Goal: Task Accomplishment & Management: Manage account settings

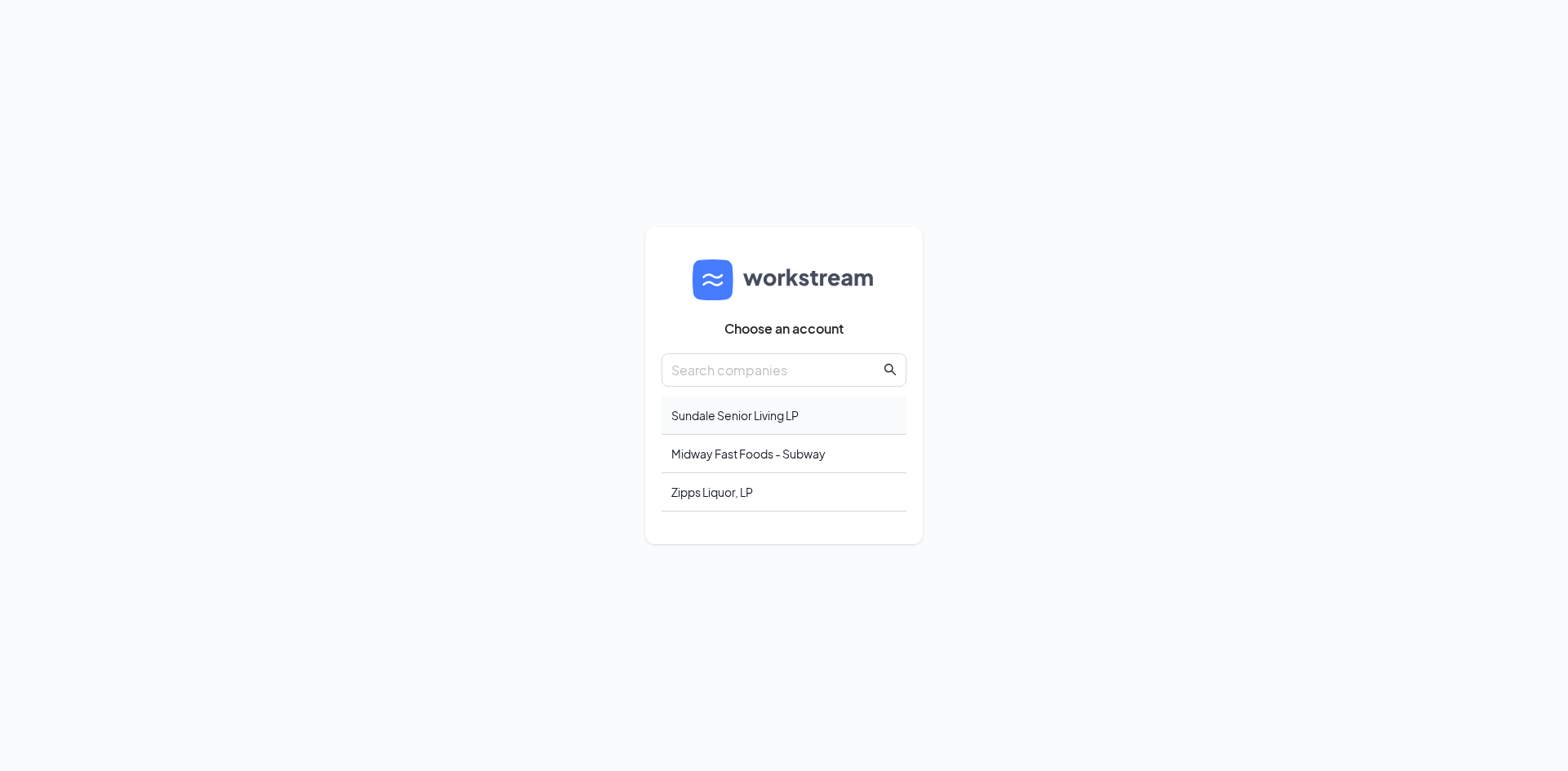
click at [721, 417] on div "Sundale Senior Living LP" at bounding box center [784, 416] width 245 height 38
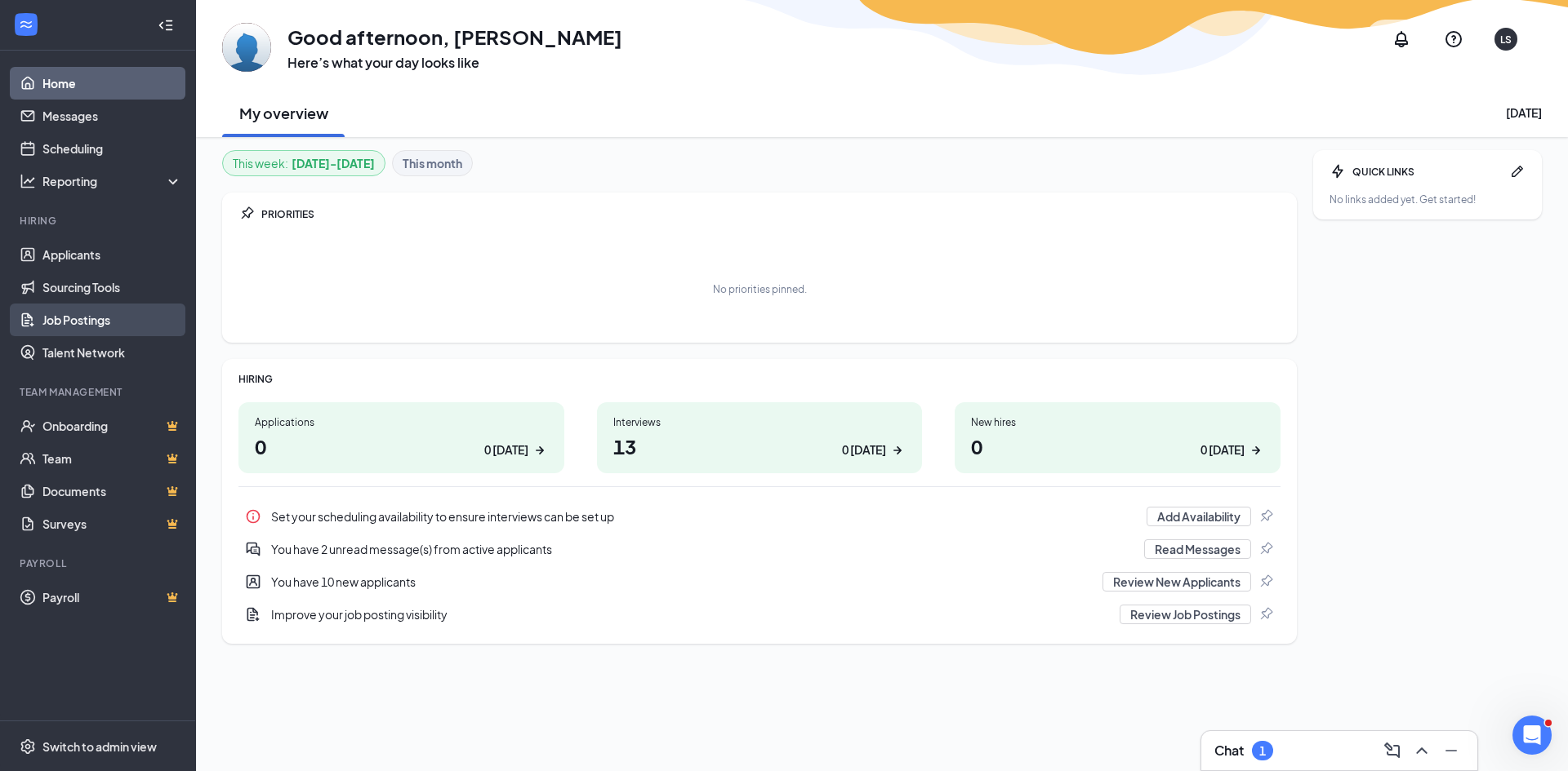
click at [70, 315] on link "Job Postings" at bounding box center [112, 319] width 140 height 32
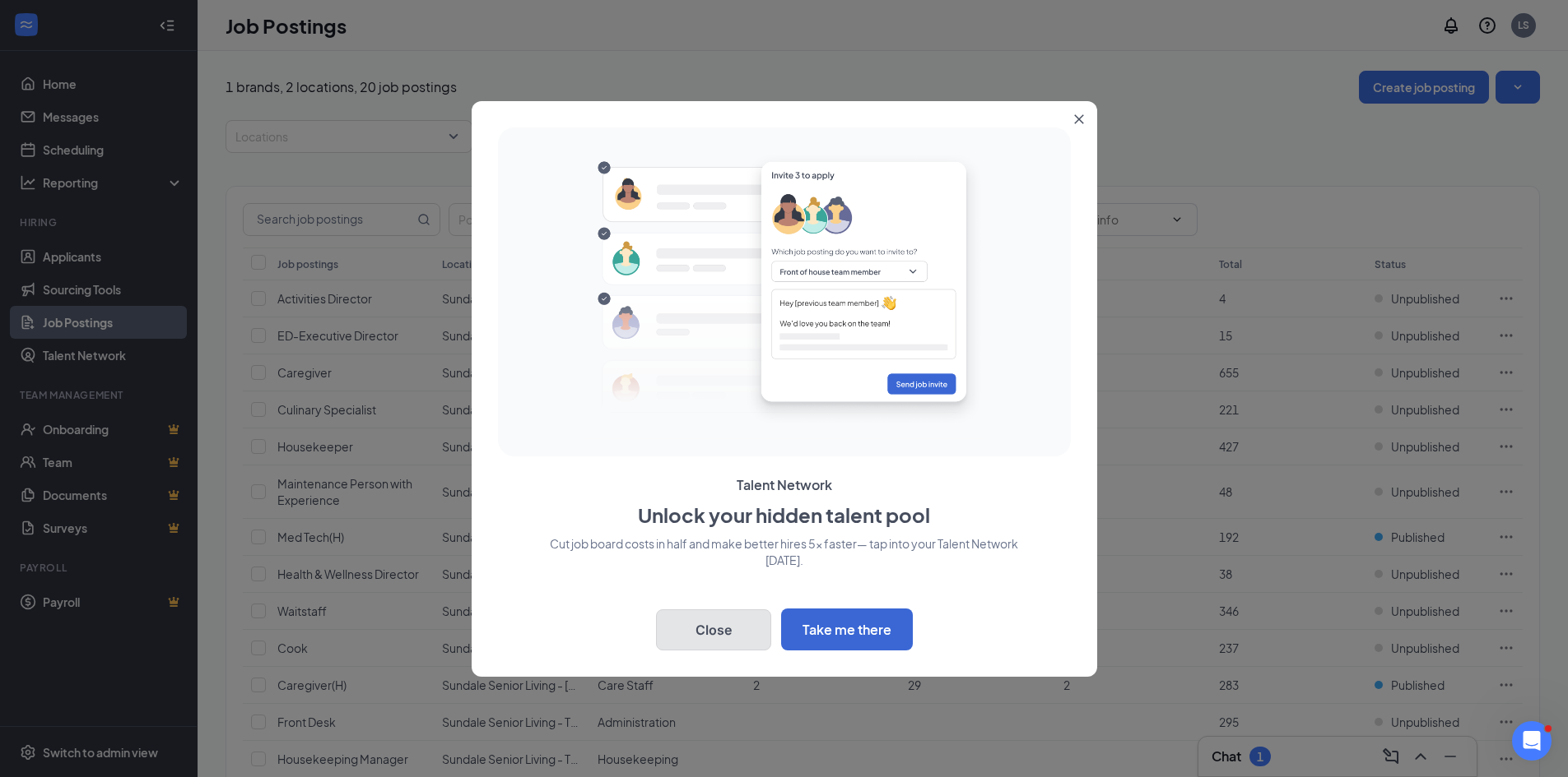
click at [714, 634] on button "Close" at bounding box center [713, 630] width 115 height 41
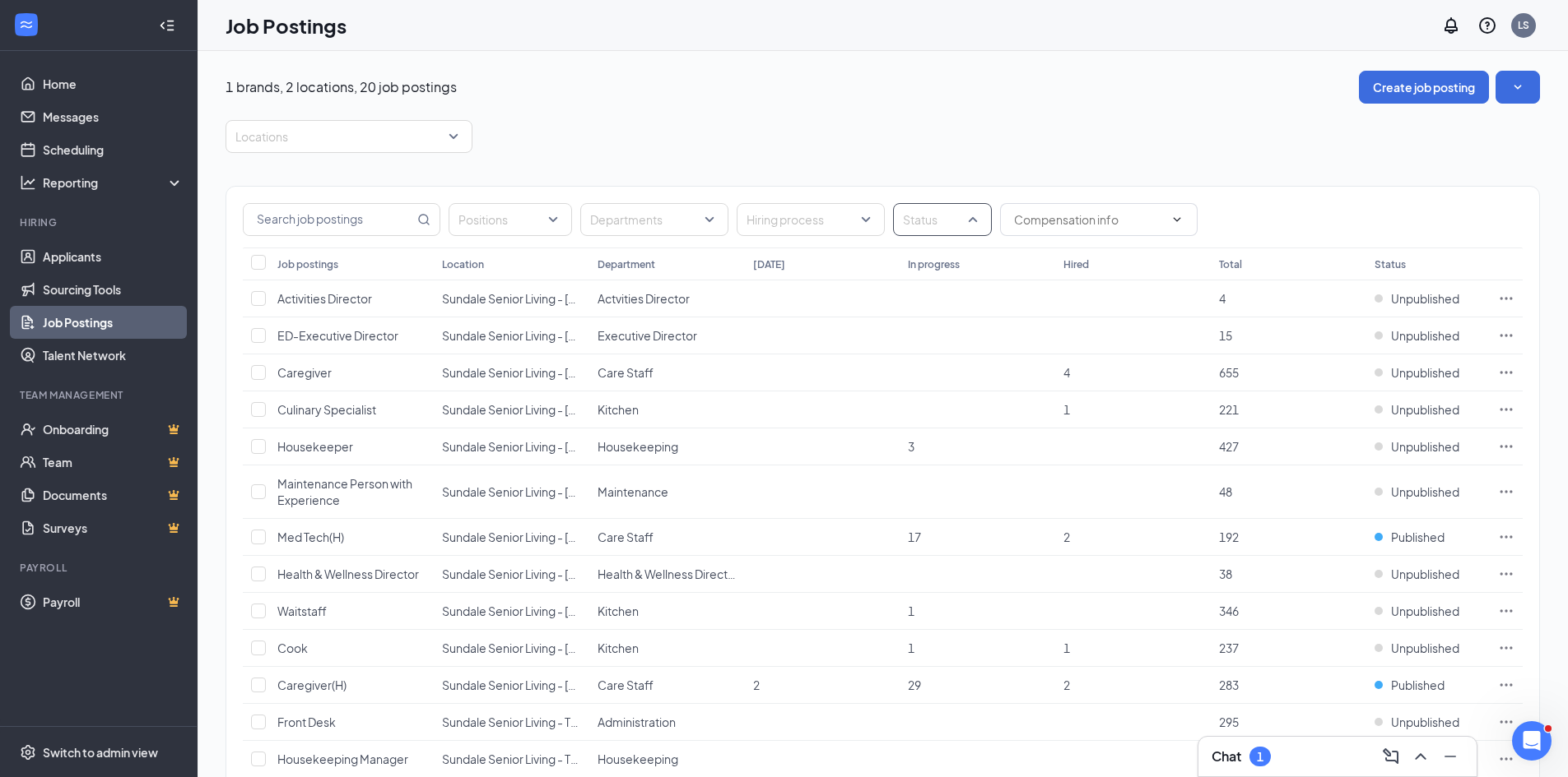
click at [924, 224] on div at bounding box center [933, 219] width 74 height 26
click at [971, 307] on span "Published" at bounding box center [956, 303] width 53 height 15
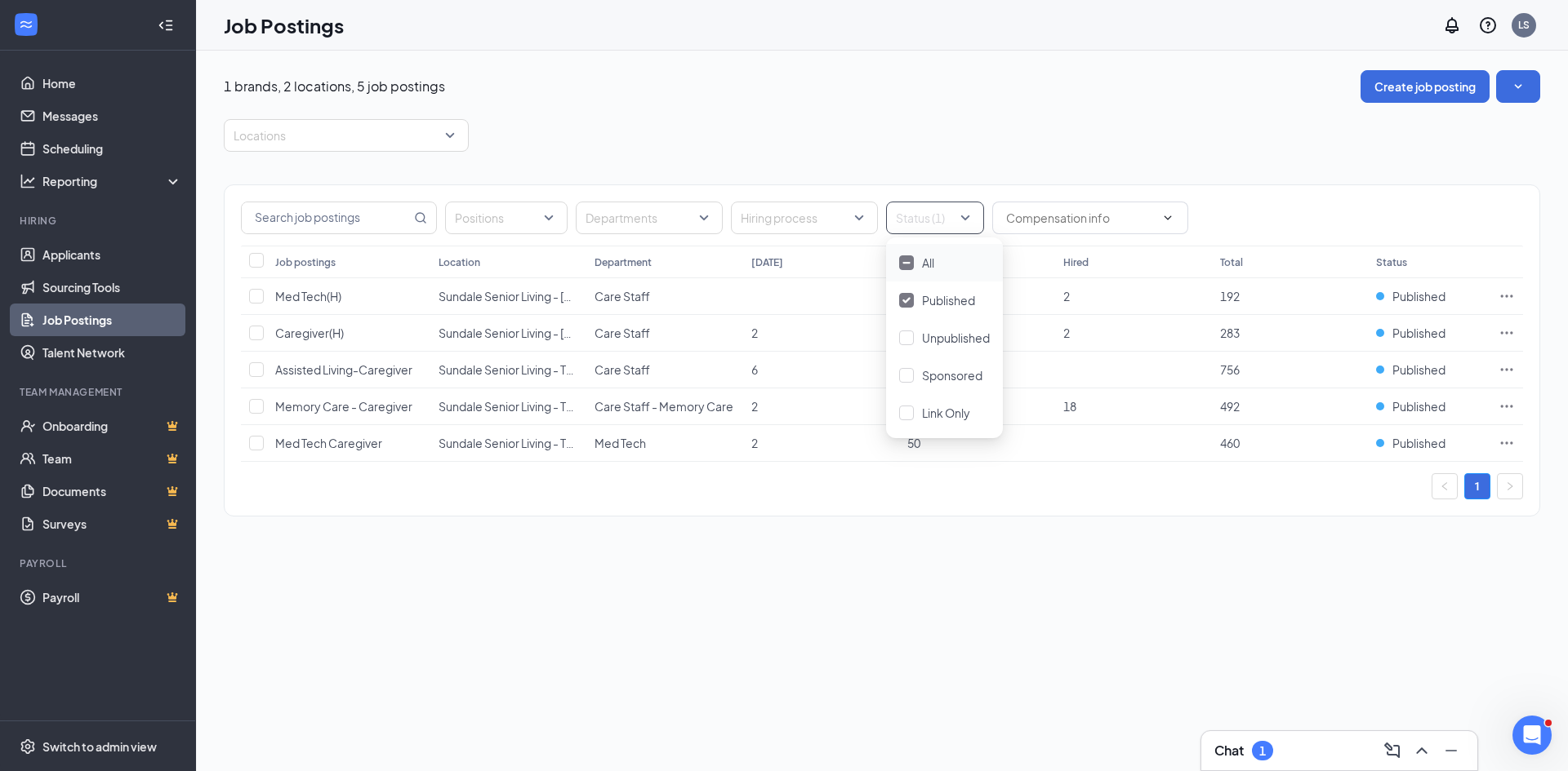
click at [845, 133] on div "Locations" at bounding box center [883, 135] width 1317 height 32
drag, startPoint x: 578, startPoint y: 259, endPoint x: 665, endPoint y: 259, distance: 87.0
click at [665, 259] on tr "Job postings Location Department Today In progress Hired Total Status" at bounding box center [882, 261] width 1283 height 32
click at [569, 603] on div "1 brands, 2 locations, 5 job postings Create job posting Locations Positions De…" at bounding box center [883, 411] width 1373 height 721
click at [508, 335] on span "Sundale Senior Living - Huntsville" at bounding box center [559, 333] width 241 height 15
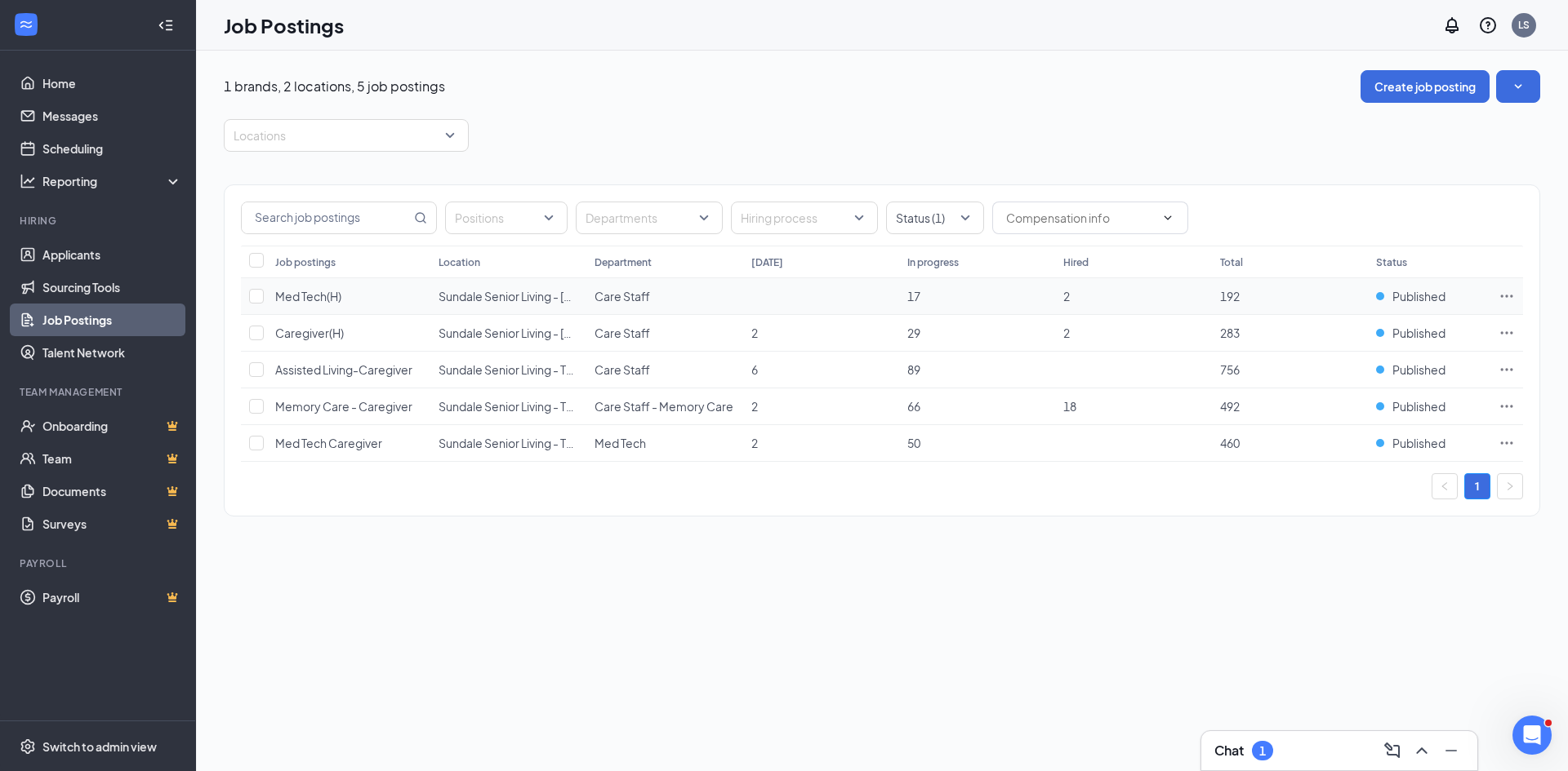
click at [501, 290] on span "Sundale Senior Living - Huntsville" at bounding box center [559, 296] width 241 height 15
click at [951, 214] on div at bounding box center [926, 218] width 73 height 26
click at [933, 303] on span "Published" at bounding box center [948, 301] width 53 height 15
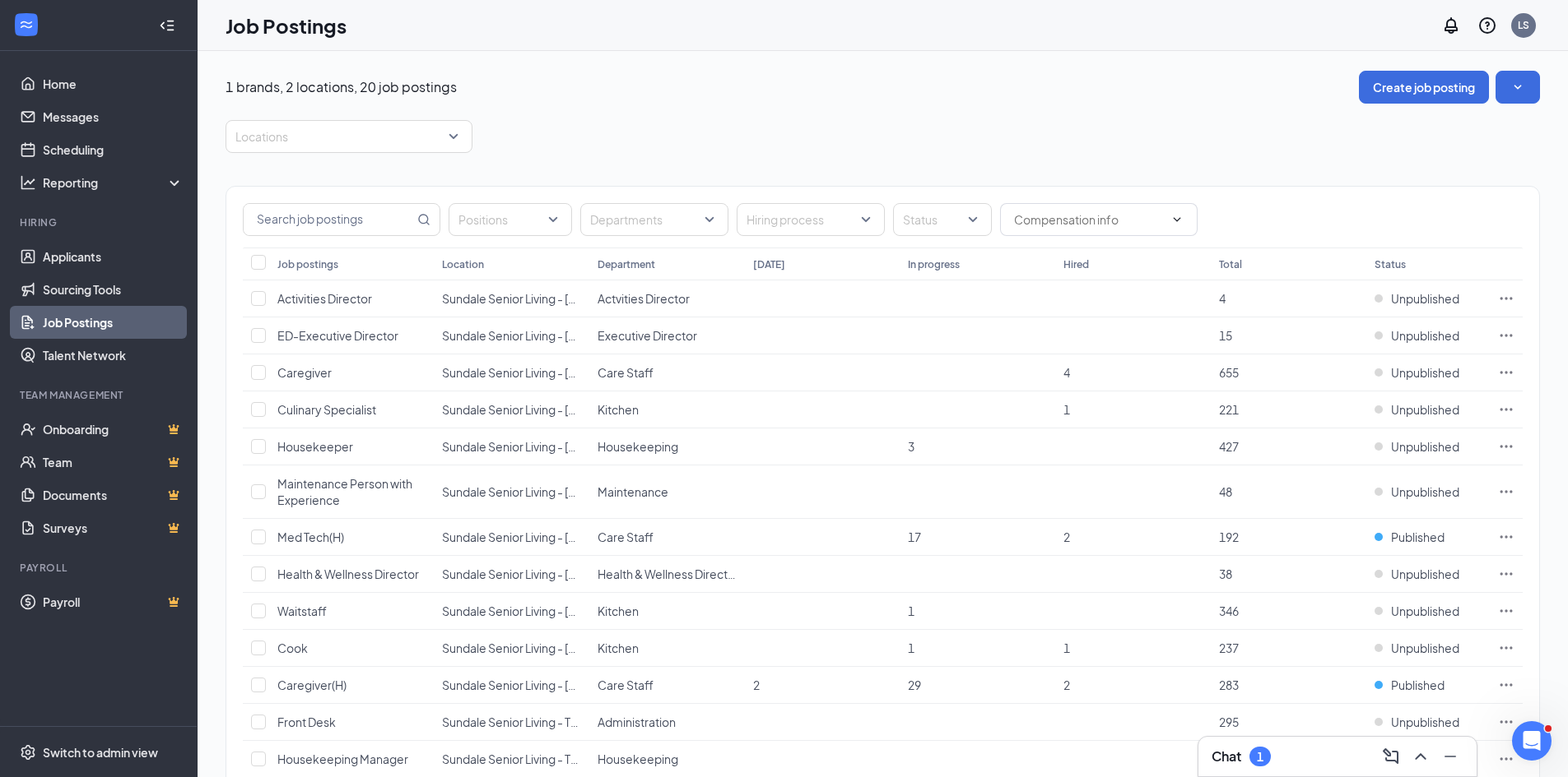
click at [917, 125] on div "Locations" at bounding box center [883, 136] width 1314 height 33
